Goal: Task Accomplishment & Management: Understand process/instructions

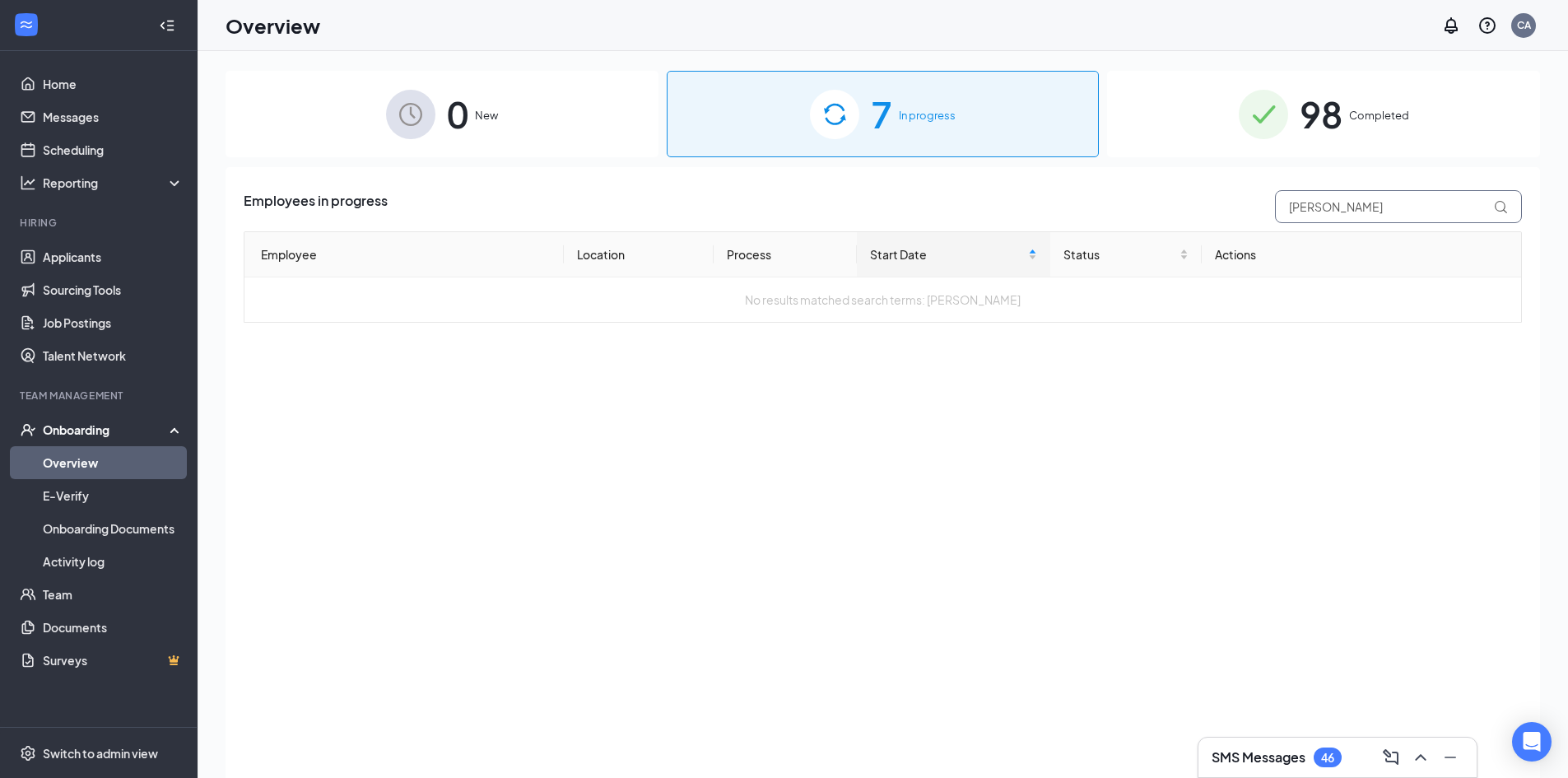
click at [1365, 213] on input "[PERSON_NAME]" at bounding box center [1398, 206] width 247 height 33
click at [1436, 213] on input "jae" at bounding box center [1398, 206] width 247 height 33
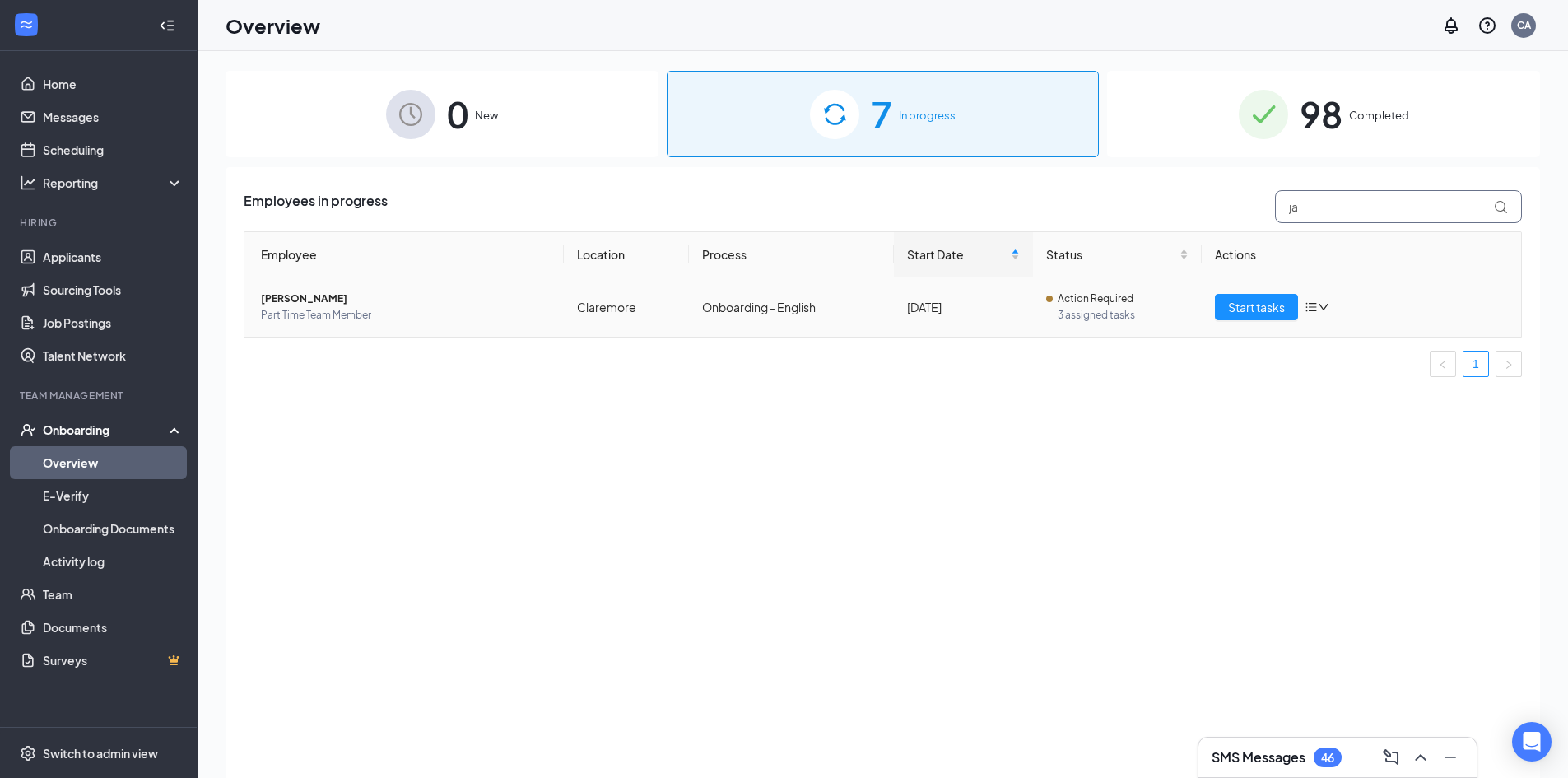
type input "ja"
click at [402, 301] on span "[PERSON_NAME]" at bounding box center [406, 299] width 290 height 17
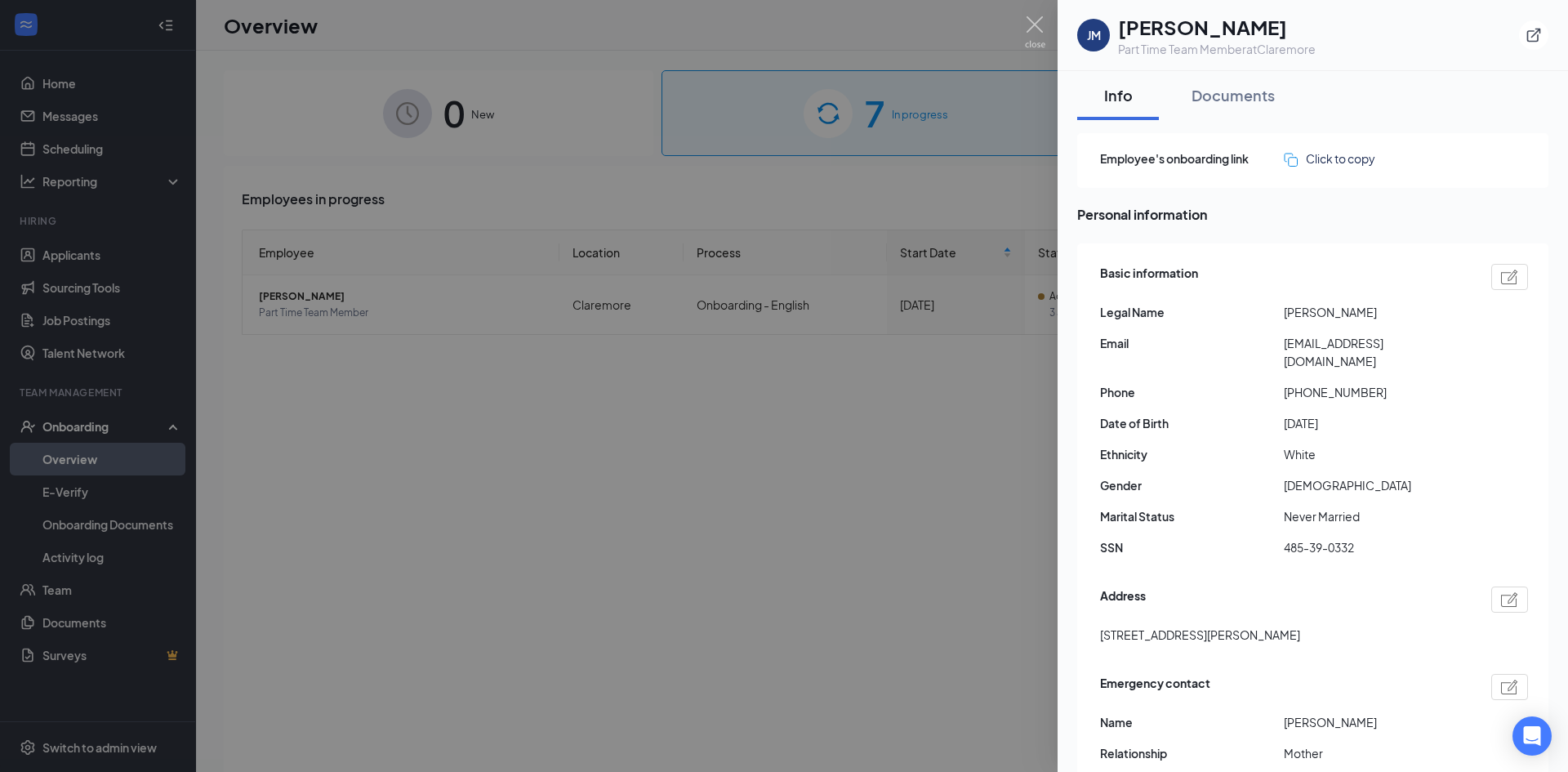
click at [832, 505] on div at bounding box center [784, 386] width 1568 height 772
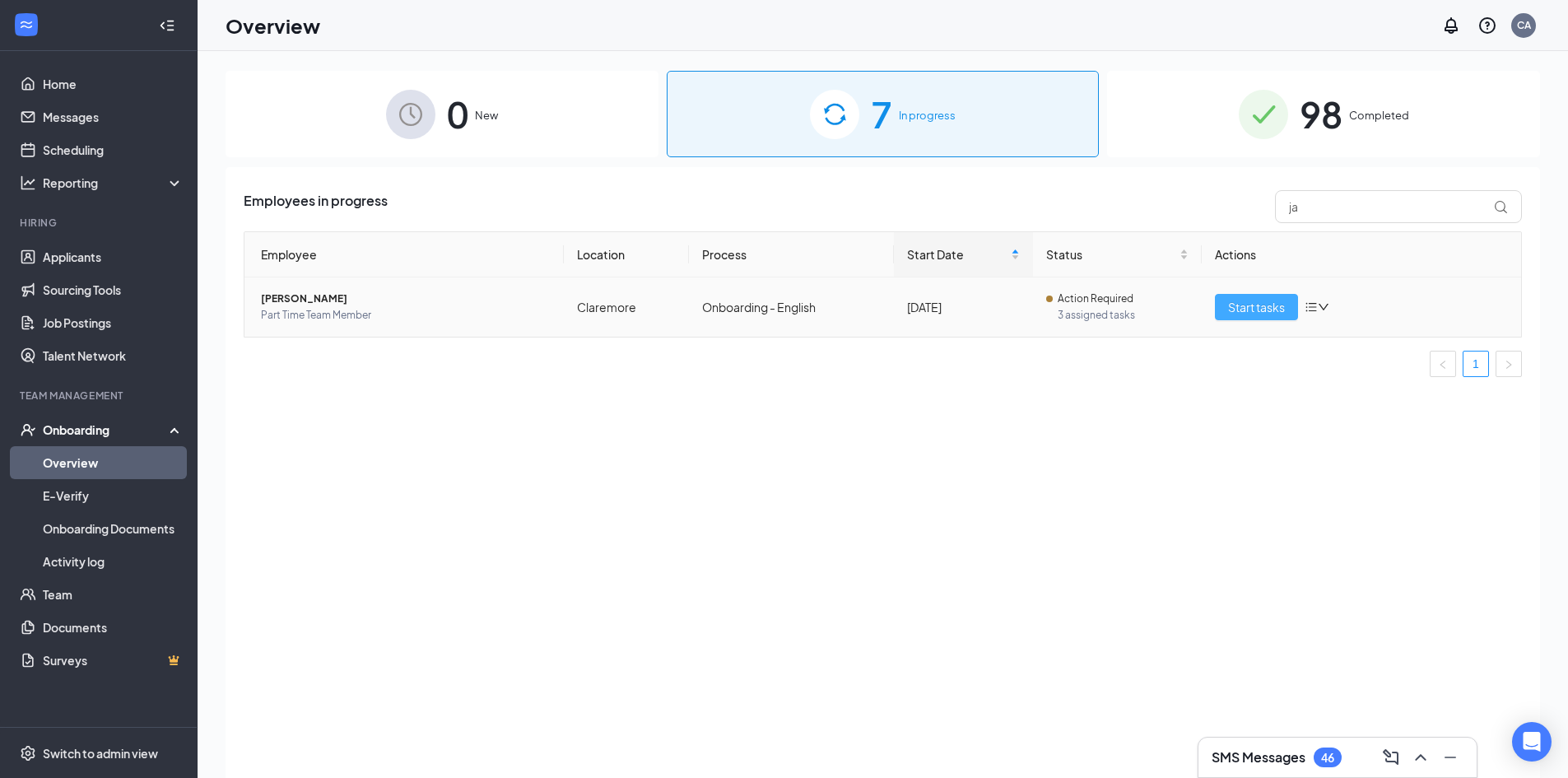
click at [1249, 306] on span "Start tasks" at bounding box center [1256, 307] width 57 height 18
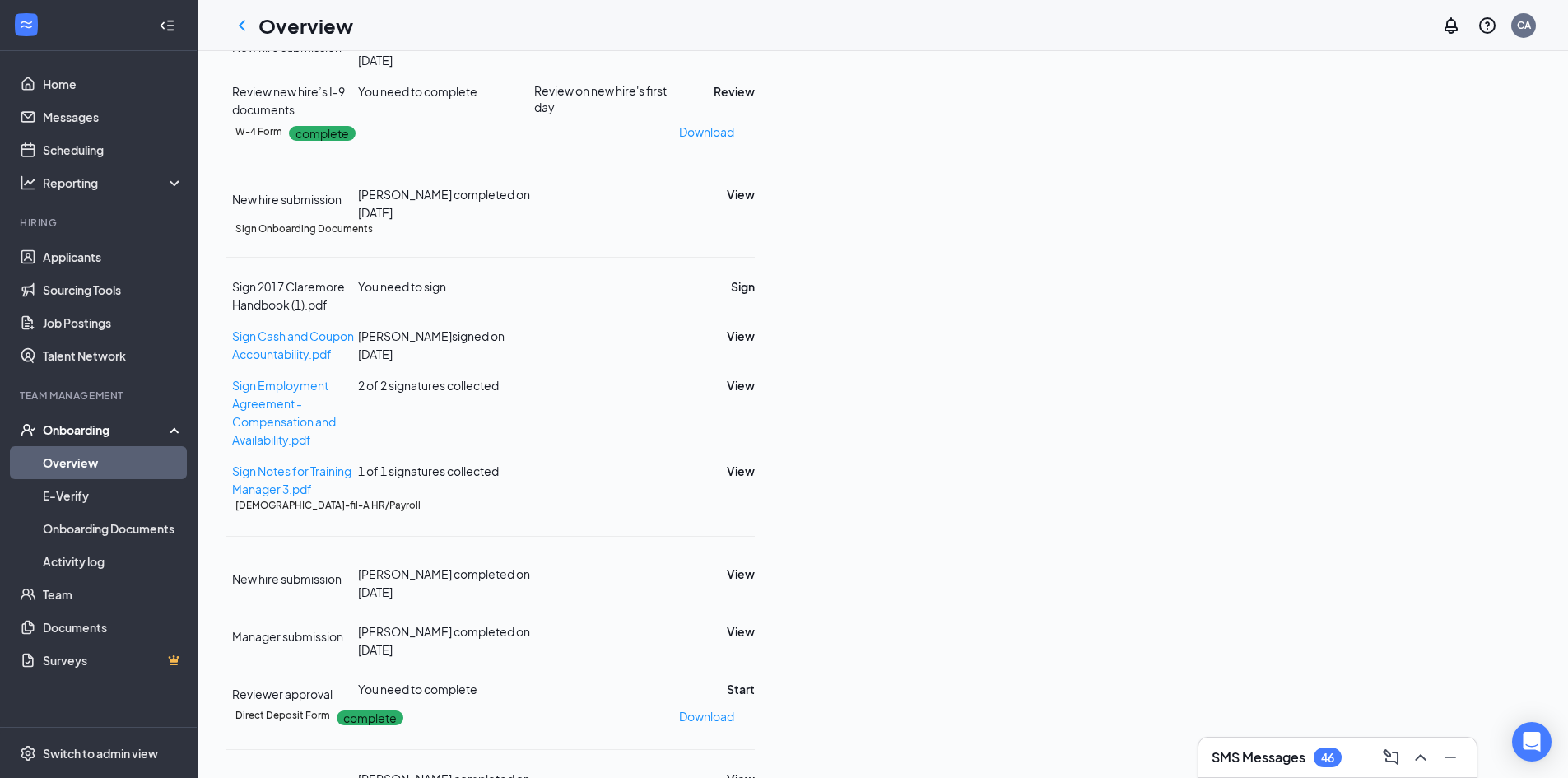
scroll to position [576, 0]
click at [336, 378] on span "Sign Employment Agreement - Compensation and Availability.pdf" at bounding box center [283, 413] width 104 height 69
